Goal: Task Accomplishment & Management: Use online tool/utility

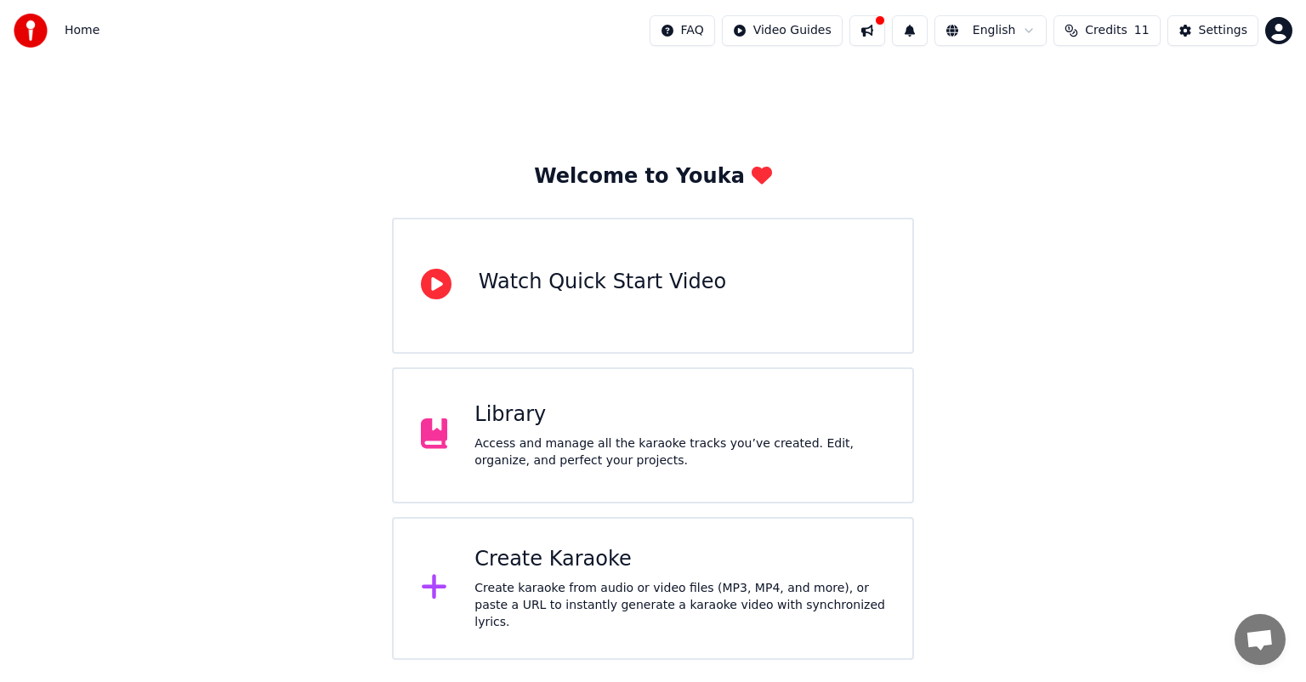
click at [542, 567] on div "Create Karaoke" at bounding box center [680, 559] width 411 height 27
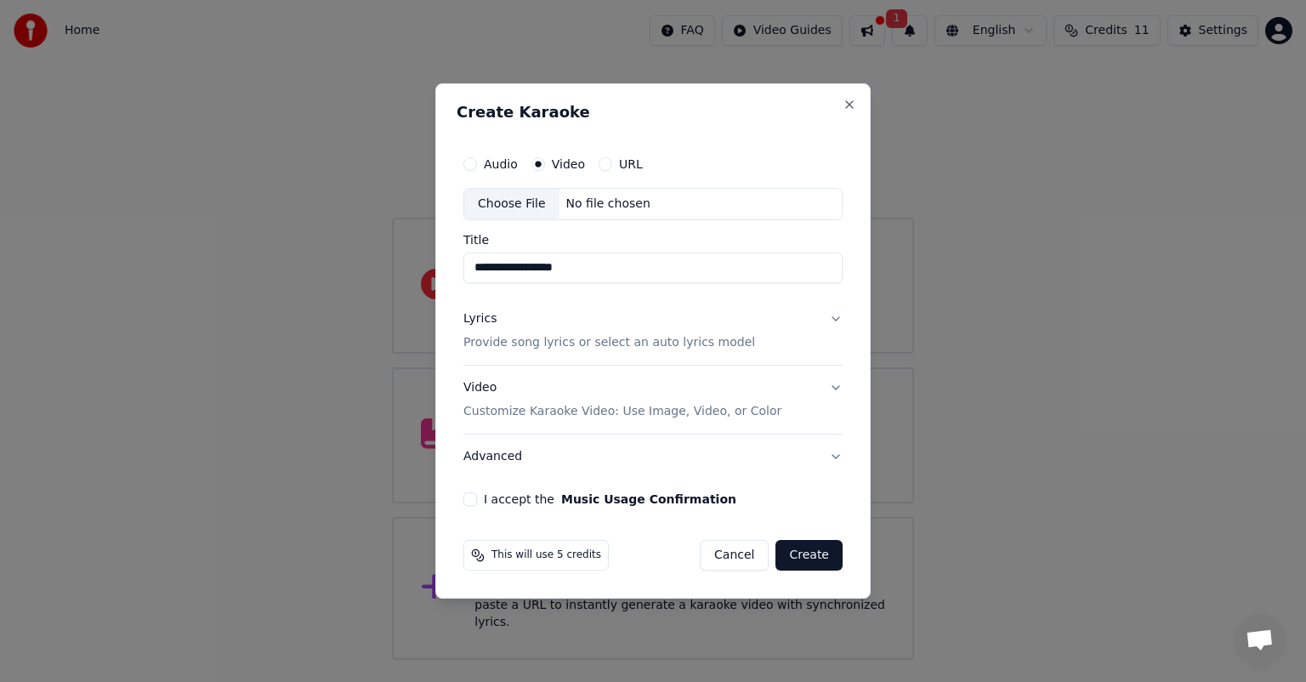
click at [527, 207] on div "Choose File" at bounding box center [511, 204] width 95 height 31
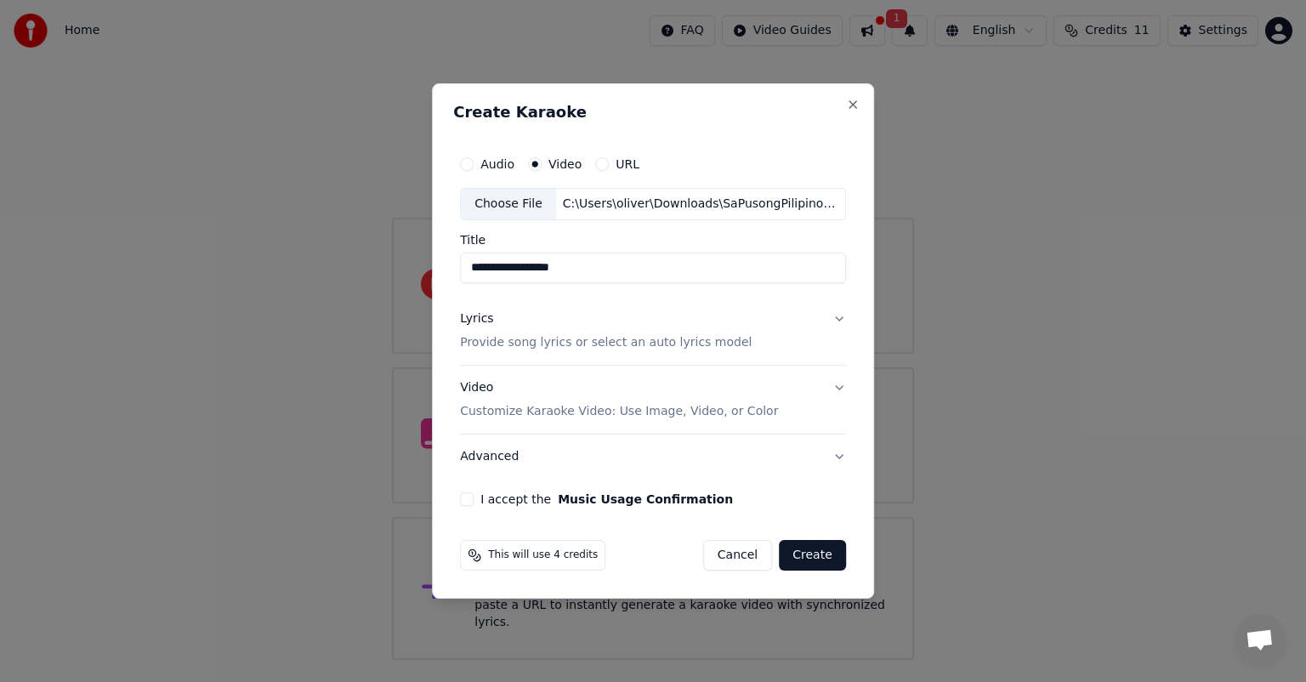
type input "**********"
click at [841, 316] on button "Lyrics Provide song lyrics or select an auto lyrics model" at bounding box center [653, 331] width 386 height 68
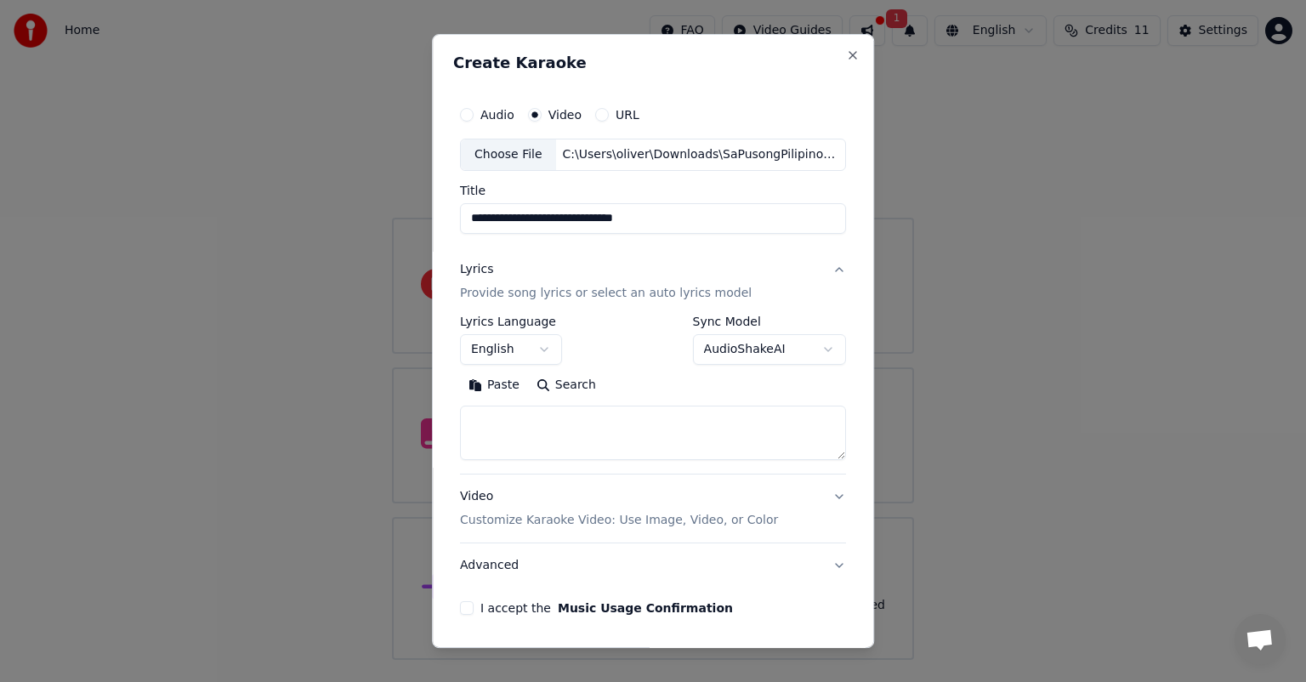
click at [562, 415] on textarea at bounding box center [653, 433] width 386 height 54
click at [541, 422] on textarea at bounding box center [653, 433] width 386 height 54
paste textarea "**********"
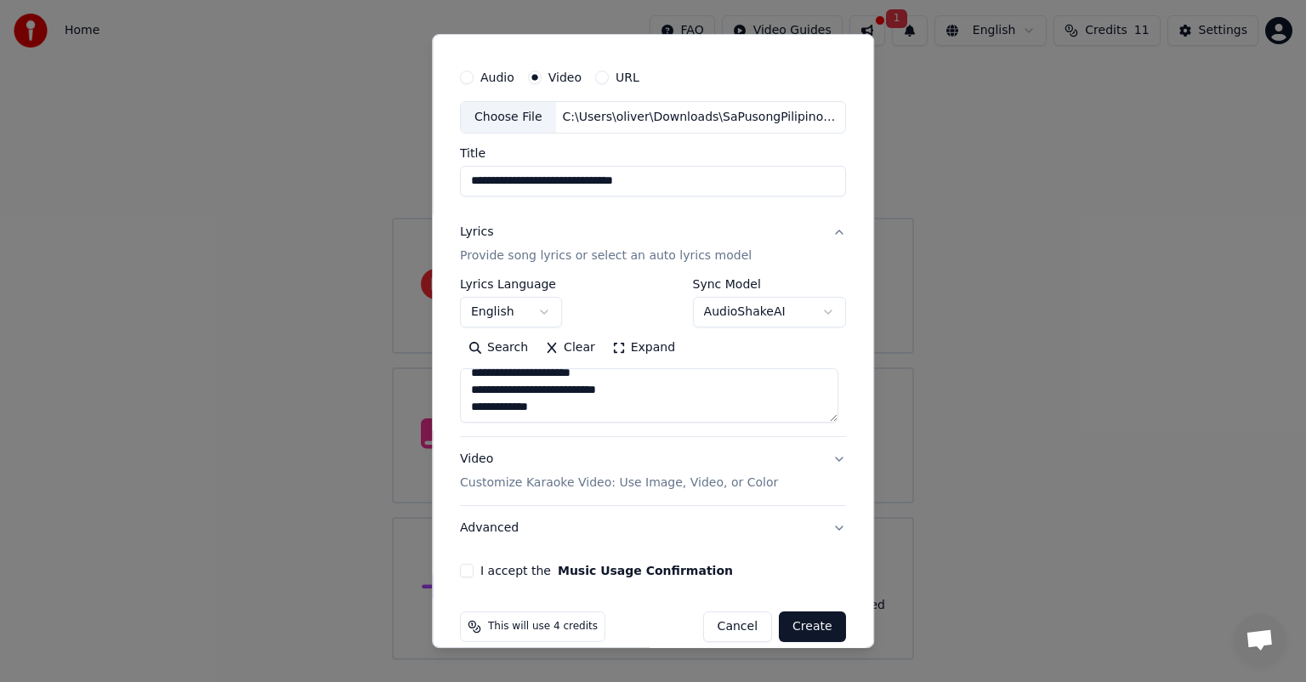
scroll to position [58, 0]
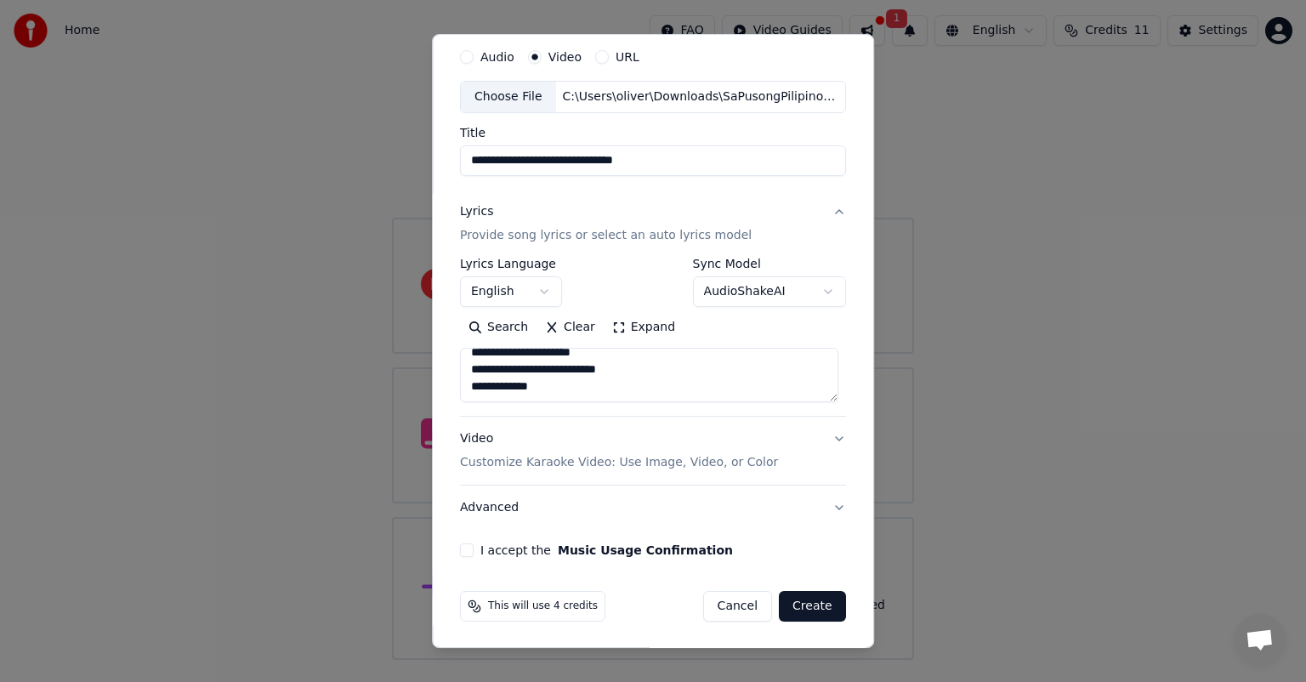
type textarea "**********"
click at [463, 551] on button "I accept the Music Usage Confirmation" at bounding box center [467, 551] width 14 height 14
click at [806, 603] on button "Create" at bounding box center [812, 606] width 67 height 31
select select "**"
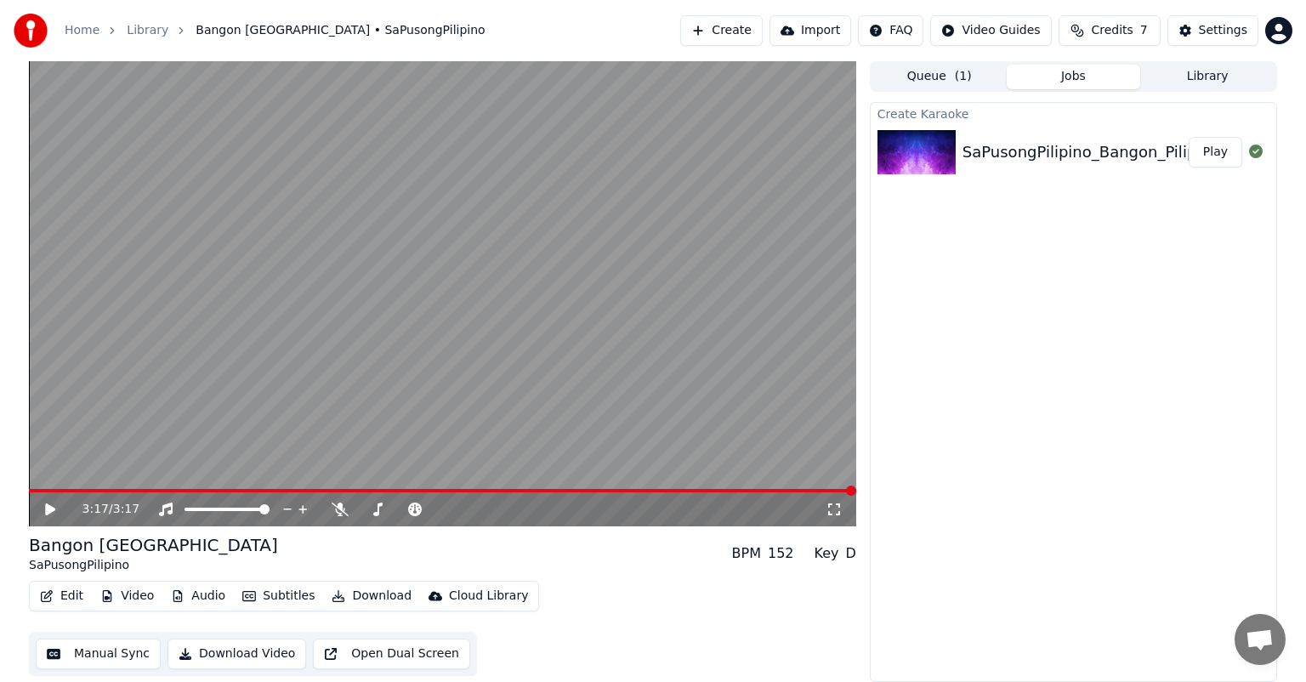
click at [48, 510] on icon at bounding box center [50, 510] width 10 height 12
click at [808, 491] on span at bounding box center [443, 490] width 828 height 3
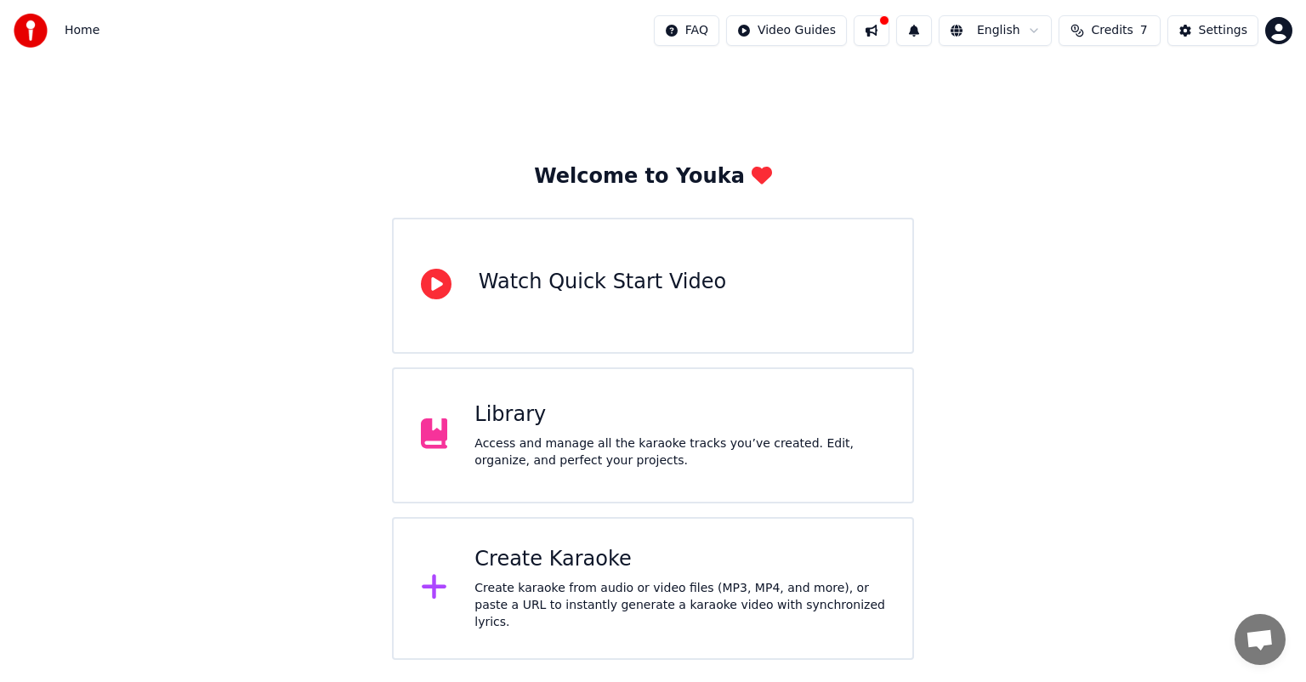
click at [880, 37] on button at bounding box center [872, 30] width 36 height 31
click at [1075, 498] on div "Welcome to Youka Watch Quick Start Video Library Access and manage all the kara…" at bounding box center [653, 360] width 1306 height 599
click at [602, 438] on div "Access and manage all the karaoke tracks you’ve created. Edit, organize, and pe…" at bounding box center [680, 452] width 411 height 34
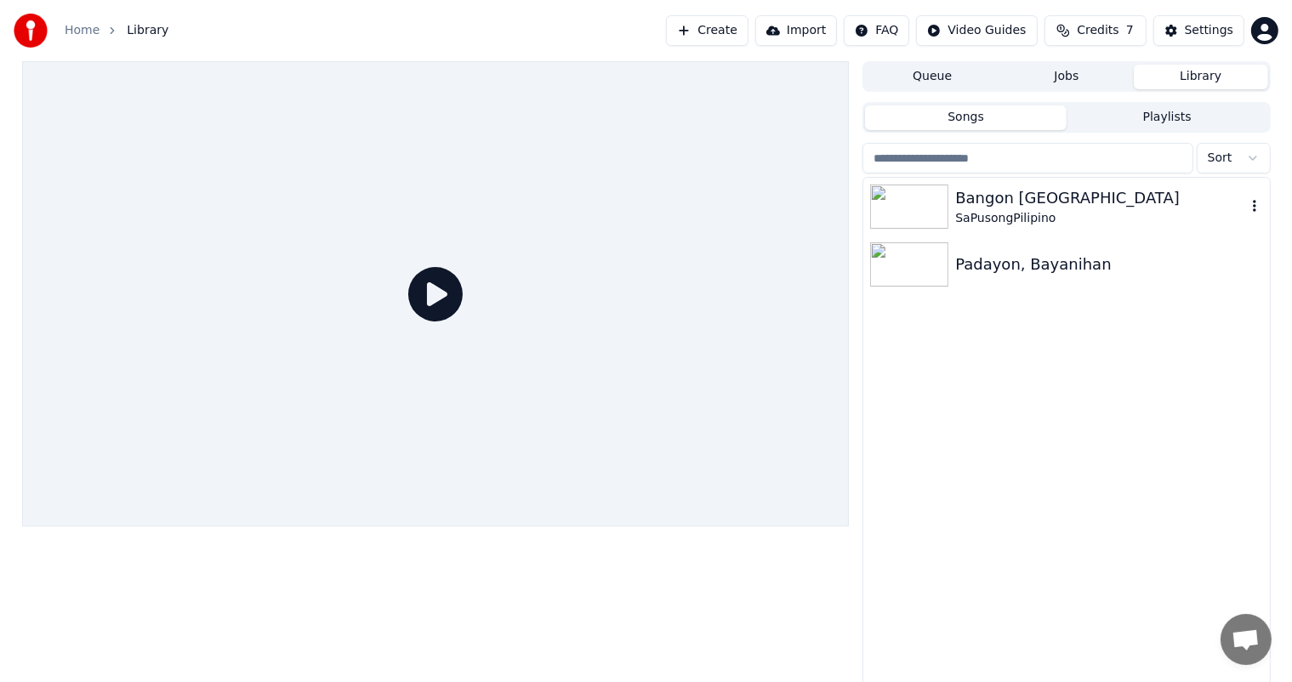
click at [922, 214] on img at bounding box center [909, 207] width 78 height 44
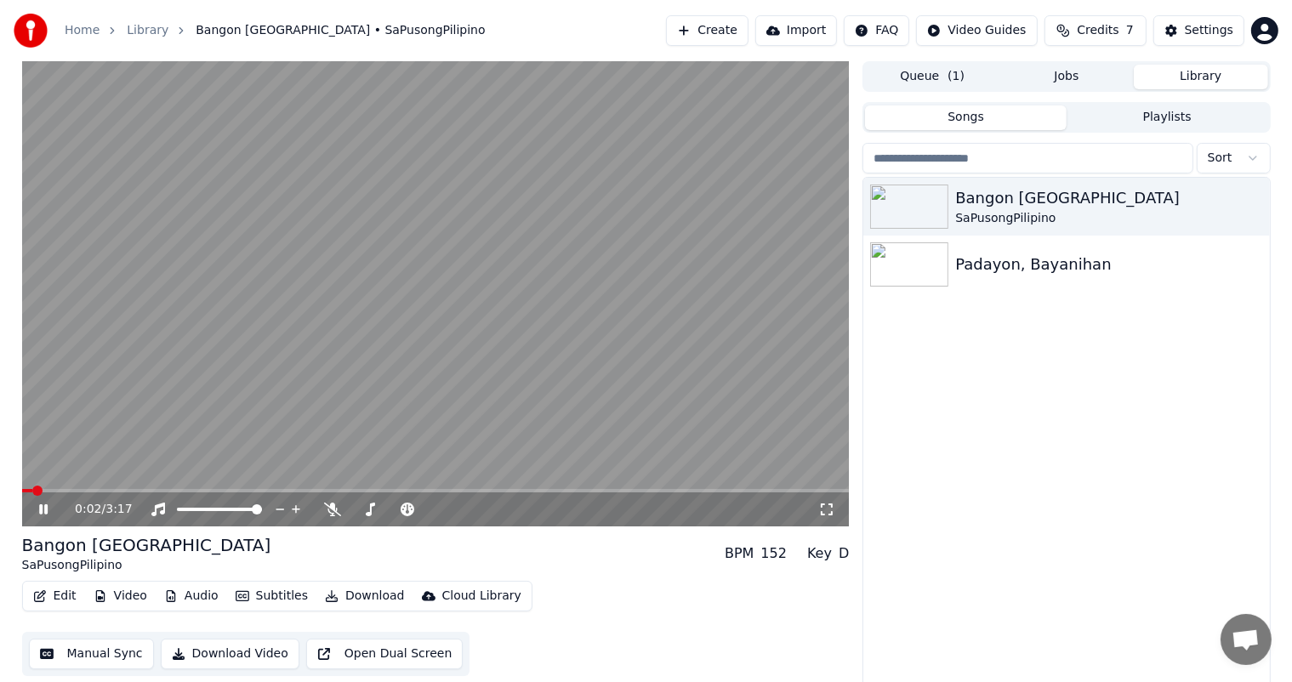
click at [41, 507] on icon at bounding box center [43, 509] width 9 height 10
click at [1255, 210] on icon "button" at bounding box center [1254, 206] width 3 height 12
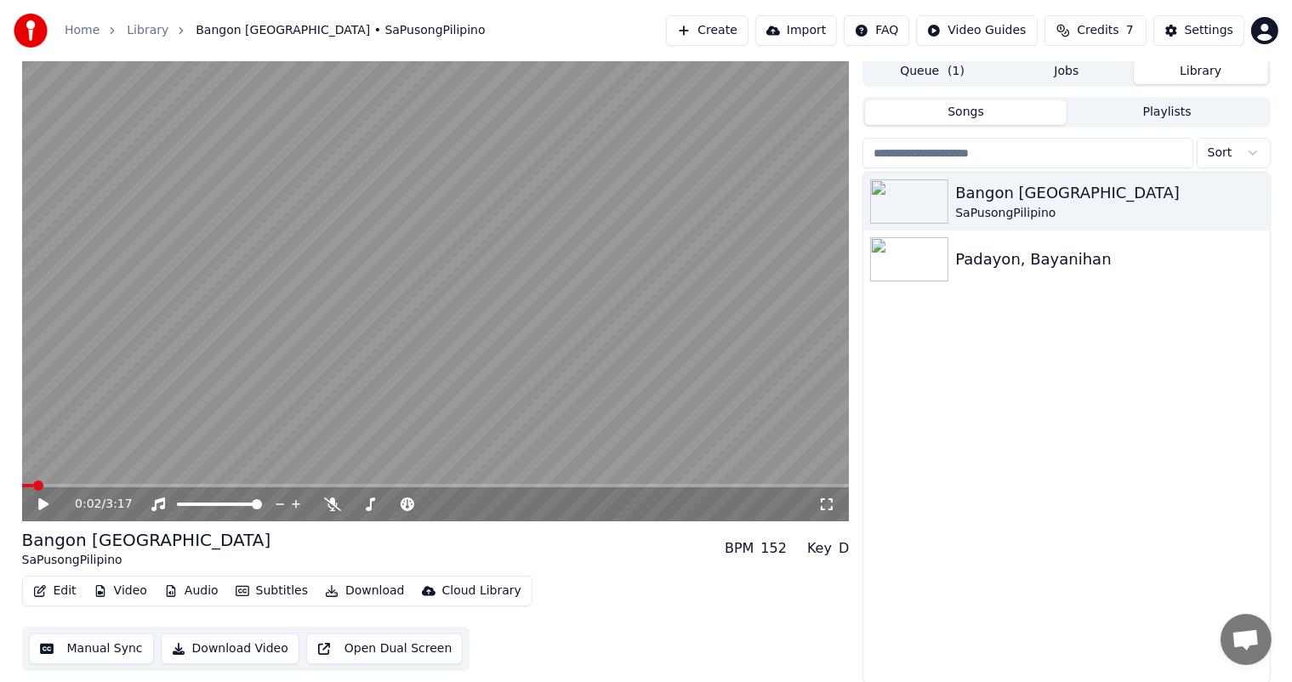
scroll to position [7, 0]
click at [222, 644] on button "Download Video" at bounding box center [230, 647] width 139 height 31
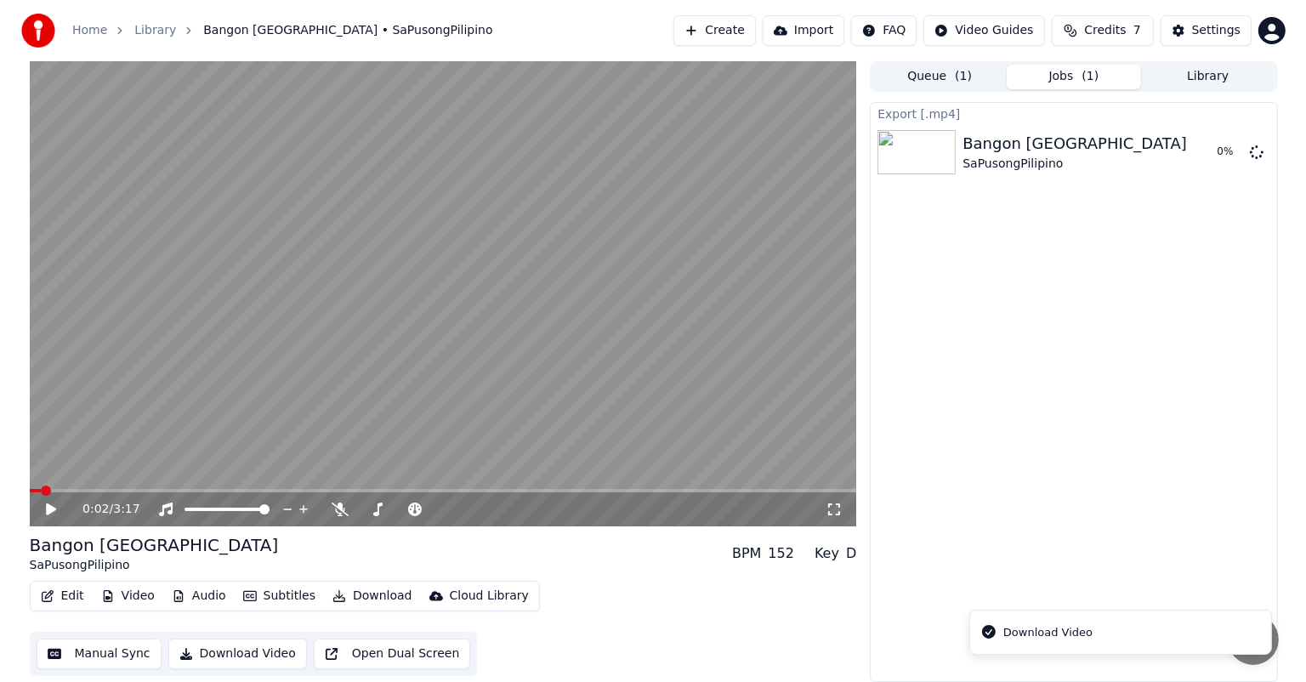
scroll to position [0, 0]
